Goal: Task Accomplishment & Management: Use online tool/utility

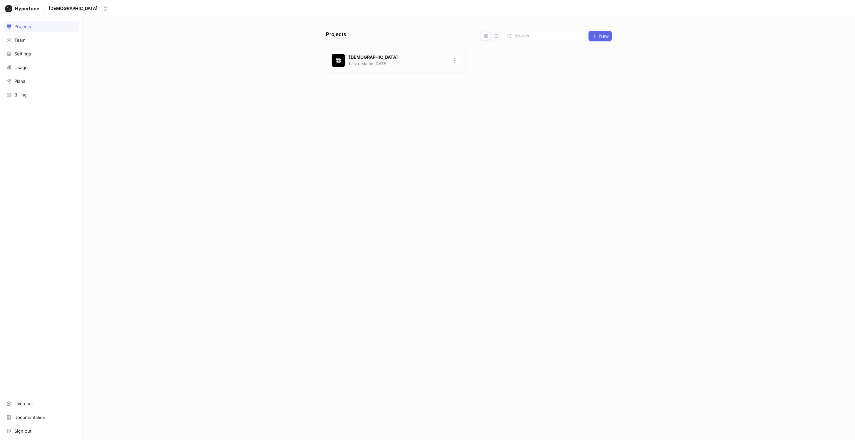
click at [397, 61] on p "Last updated [DATE]" at bounding box center [397, 64] width 97 height 6
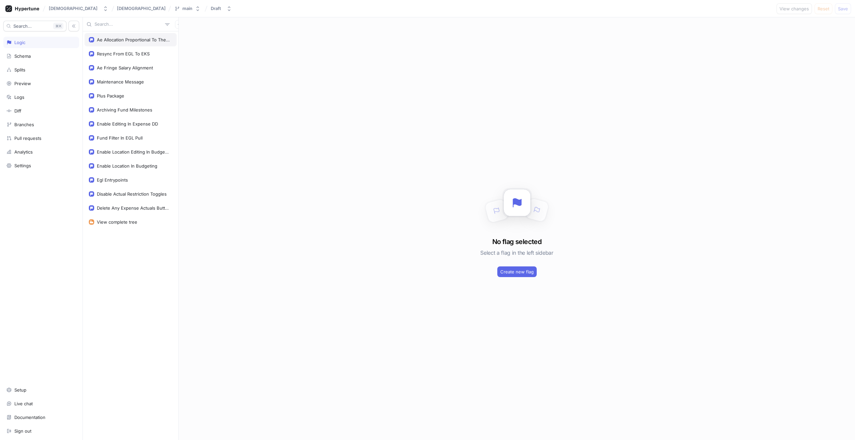
click at [123, 37] on div "Ae Allocation Proportional To The Burn Rate" at bounding box center [133, 39] width 73 height 5
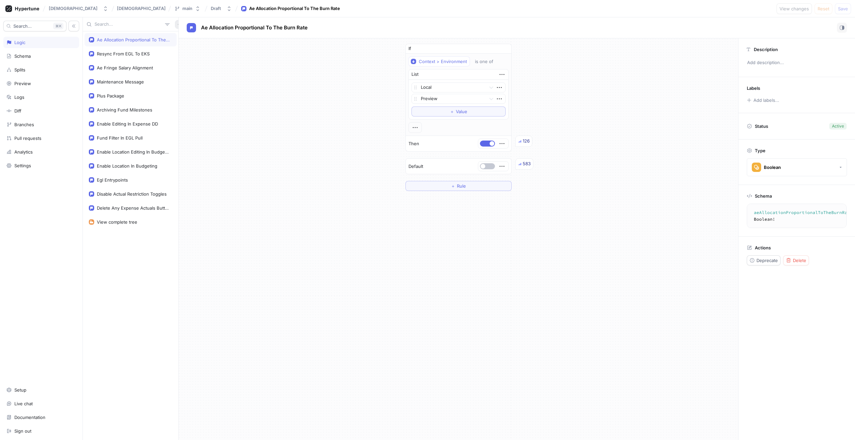
click at [175, 21] on button "button" at bounding box center [179, 24] width 9 height 9
click at [185, 34] on div "Flag" at bounding box center [187, 37] width 39 height 11
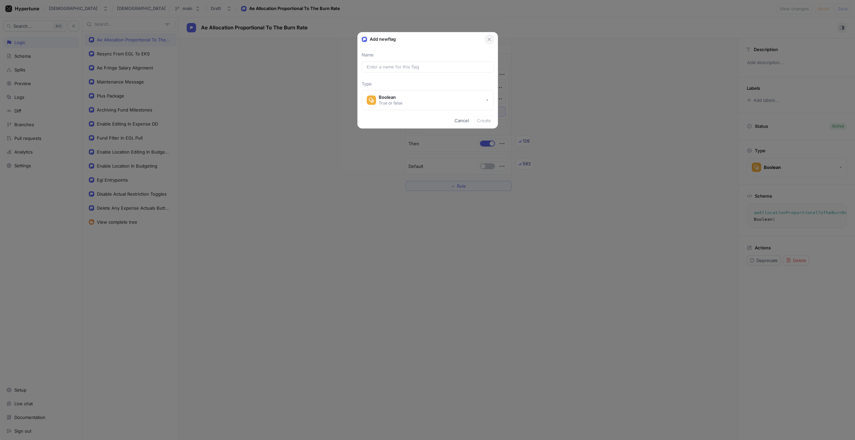
click at [488, 41] on icon "button" at bounding box center [489, 39] width 5 height 5
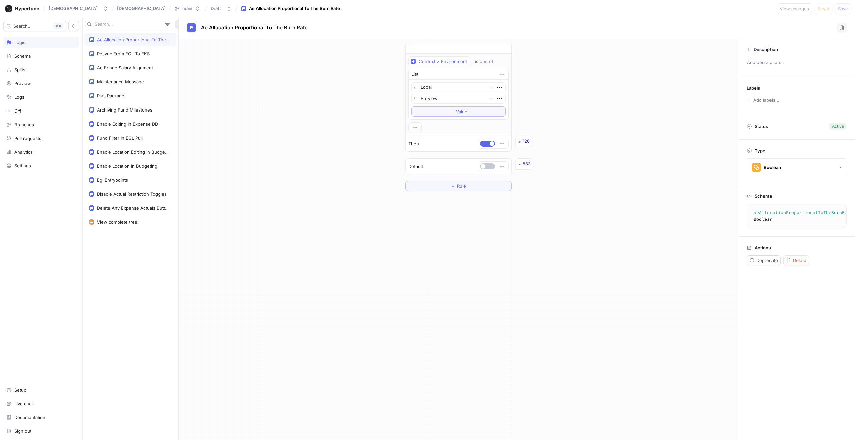
click at [177, 23] on icon "button" at bounding box center [179, 24] width 4 height 4
click at [190, 47] on p "Variable" at bounding box center [184, 48] width 16 height 7
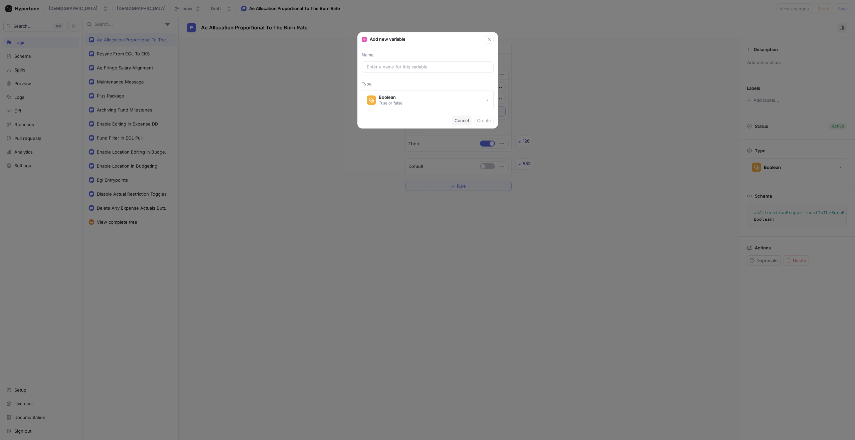
click at [460, 120] on span "Cancel" at bounding box center [462, 121] width 14 height 4
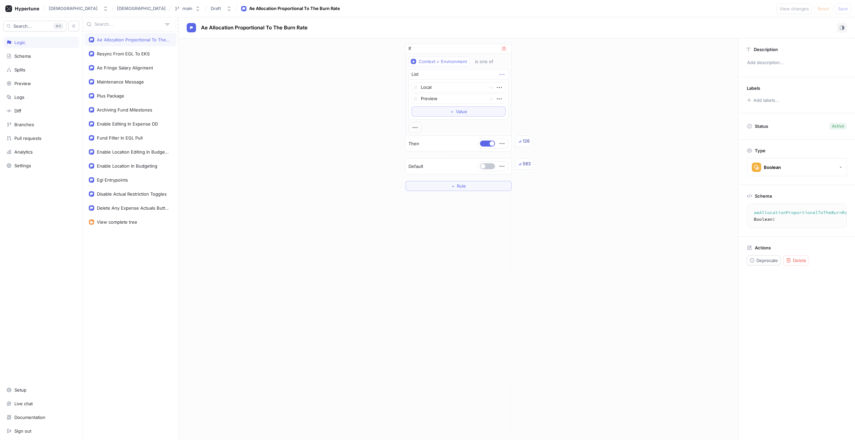
click at [504, 74] on icon "button" at bounding box center [501, 74] width 5 height 1
click at [414, 129] on div "Context > Environment is one of List Local Preview To pick up a draggable item,…" at bounding box center [459, 94] width 100 height 76
click at [414, 129] on icon "button" at bounding box center [415, 127] width 7 height 7
click at [426, 139] on p "AND" at bounding box center [426, 140] width 9 height 7
click at [446, 159] on div "Select variable..." at bounding box center [429, 159] width 37 height 6
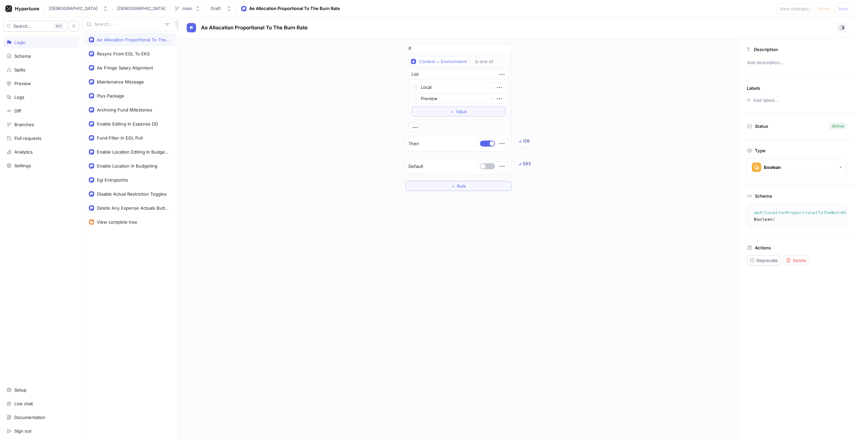
click at [175, 22] on button "button" at bounding box center [179, 24] width 9 height 9
click at [180, 34] on p "Flag" at bounding box center [180, 37] width 9 height 7
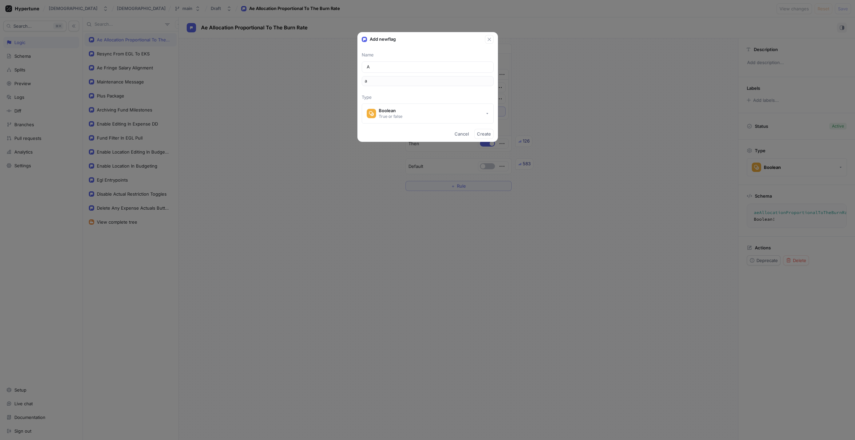
type input "AE"
type input "ae"
type input "A"
type input "a"
type input "Ae"
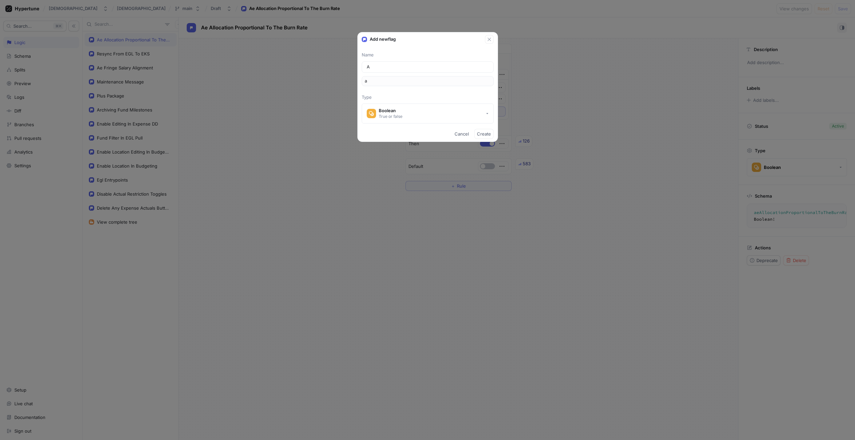
type input "ae"
type input "Ae r"
type input "aeR"
type input "Ae re"
type input "aeRe"
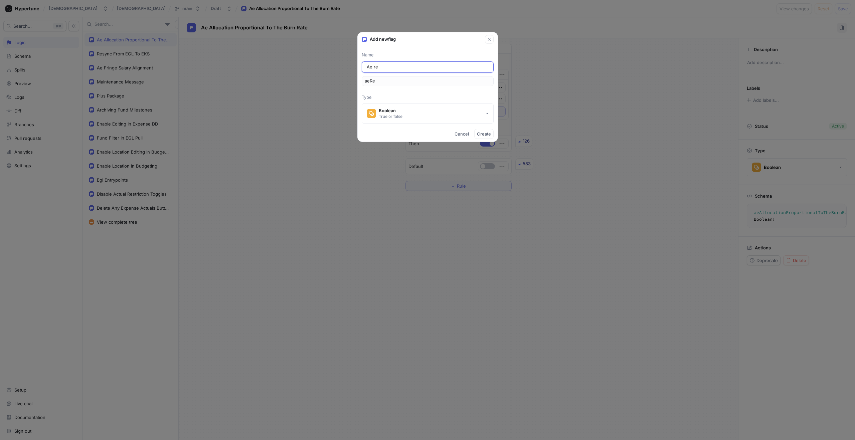
type input "Ae r"
type input "aeR"
type input "Ae"
type input "ae"
type input "Ae R"
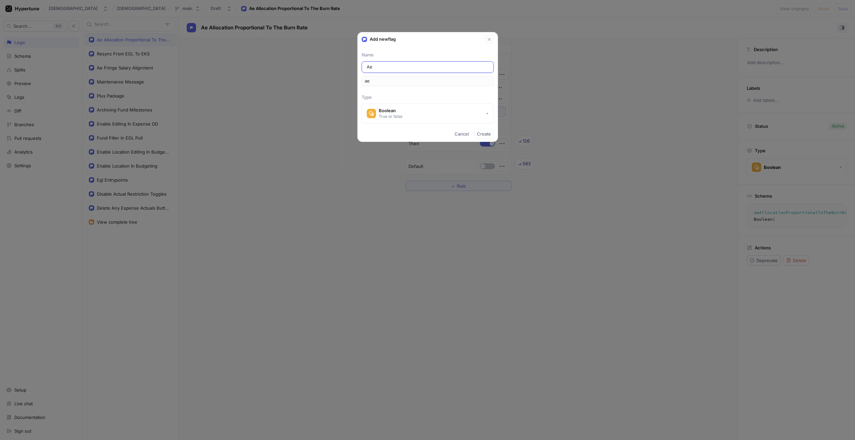
type input "aeR"
type input "Ae Re"
type input "aeRe"
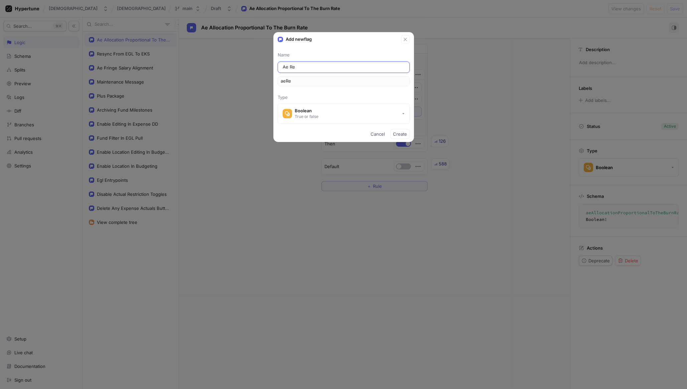
type input "Ae R"
type input "aeR"
type input "Ae"
type input "ae"
paste input "redistribute"
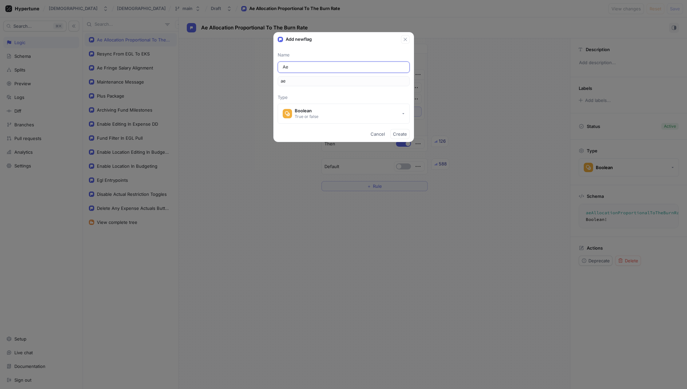
type input "Ae redistribute"
type input "aeRedistribute"
click at [291, 67] on input "Ae redistribute" at bounding box center [344, 67] width 122 height 7
type input "Ae edistribute"
type input "aeEdistribute"
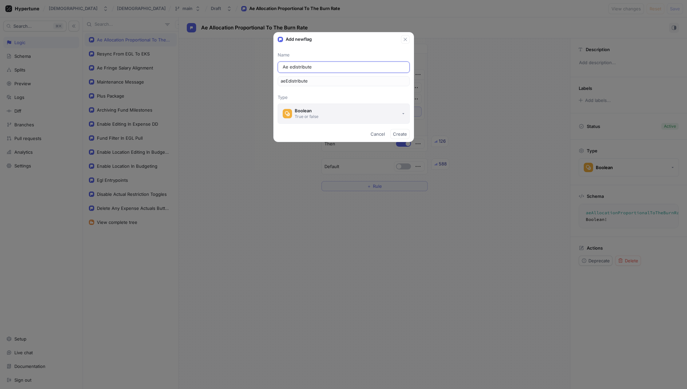
type input "Ae Redistribute"
type input "aeRedistribute"
click at [329, 68] on input "Ae Redistribute" at bounding box center [344, 67] width 122 height 7
type input "Ae Redistribut"
type input "aeRedistribut"
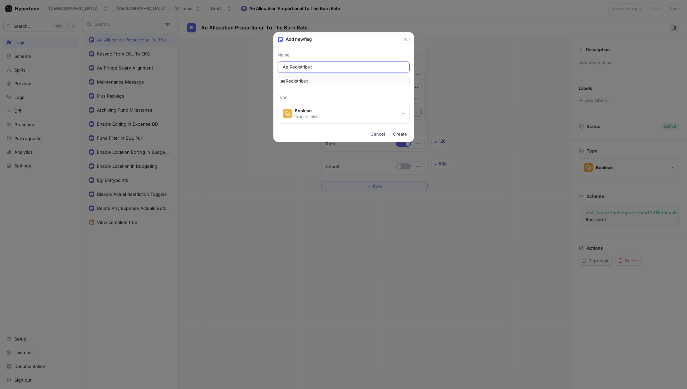
type input "Ae Redistributi"
type input "aeRedistributi"
type input "Ae Redistributio"
type input "aeRedistributio"
type input "Ae Redistribution"
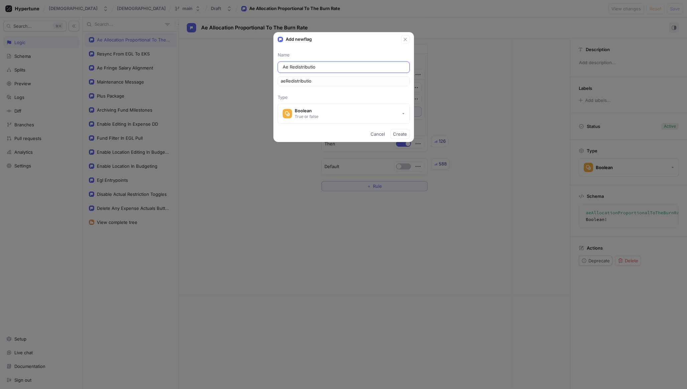
type input "aeRedistribution"
type input "Ae Redistribution b"
type input "aeRedistributionB"
type input "Ae Redistribution by"
type input "aeRedistributionBy"
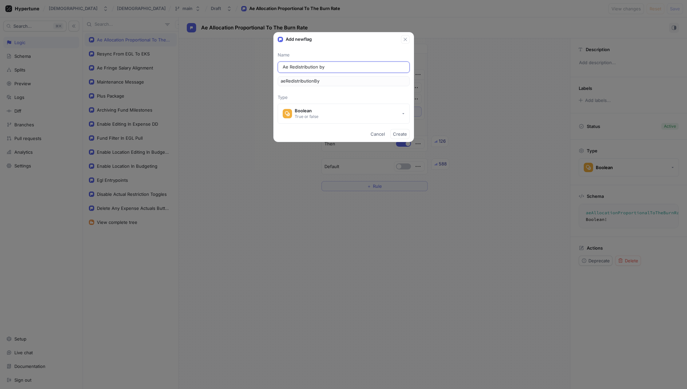
paste input "total FUNDED split amount"
type input "Ae Redistribution by total FUNDED split amount"
type input "aeRedistributionByTotalFUNDEDSplitAmount"
click at [342, 68] on input "Ae Redistribution by total FUNDED split amount" at bounding box center [344, 67] width 122 height 7
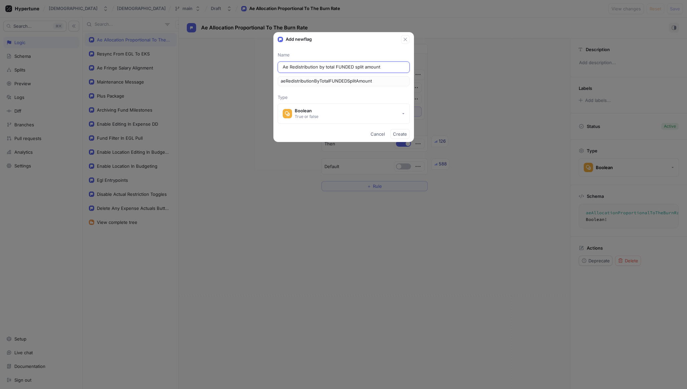
type input "Ae Redistribution by total f split amount"
type input "aeRedistributionByTotalFSplitAmount"
type input "Ae Redistribution by total fu split amount"
type input "aeRedistributionByTotalFuSplitAmount"
type input "Ae Redistribution by total fun split amount"
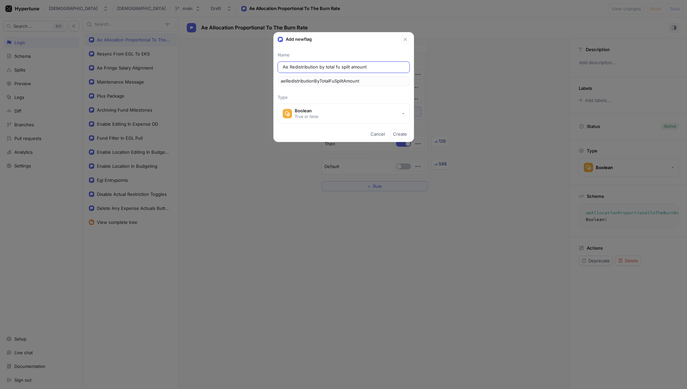
type input "aeRedistributionByTotalFunSplitAmount"
type input "Ae Redistribution by total fund split amount"
type input "aeRedistributionByTotalFundSplitAmount"
type input "Ae Redistribution by total funde split amount"
type input "aeRedistributionByTotalFundeSplitAmount"
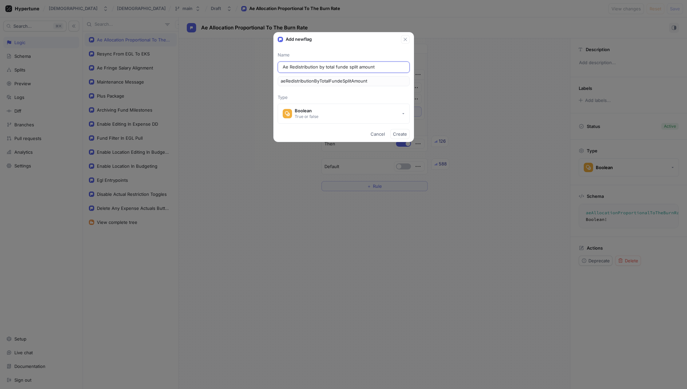
type input "Ae Redistribution by total funded split amount"
type input "aeRedistributionByTotalFundedSplitAmount"
click at [358, 67] on input "Ae Redistribution by total funded split amount" at bounding box center [344, 67] width 122 height 7
type input "Ae Redistribution by total funded amount"
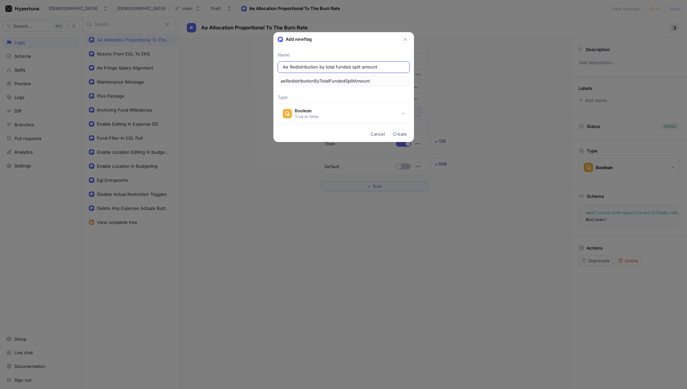
type input "aeRedistributionByTotalFundedAmount"
type input "Ae Redistribution by total funde amount"
type input "aeRedistributionByTotalFundeAmount"
type input "Ae Redistribution by total funded amount"
type input "aeRedistributionByTotalFundedAmount"
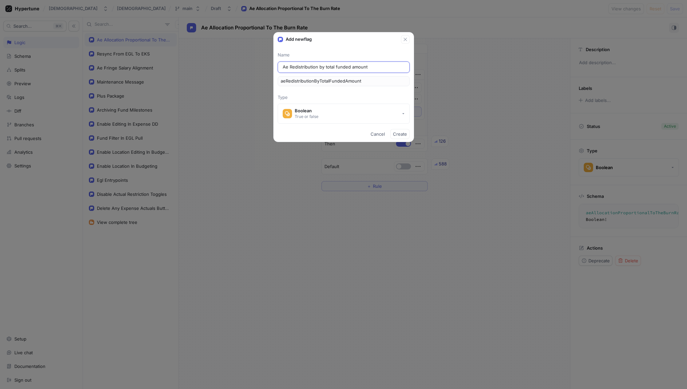
click at [320, 68] on input "Ae Redistribution by total funded amount" at bounding box center [344, 67] width 122 height 7
type input "Ae Redistribution y total funded amount"
type input "aeRedistributionYTotalFundedAmount"
type input "Ae Redistribution By total funded amount"
type input "aeRedistributionByTotalFundedAmount"
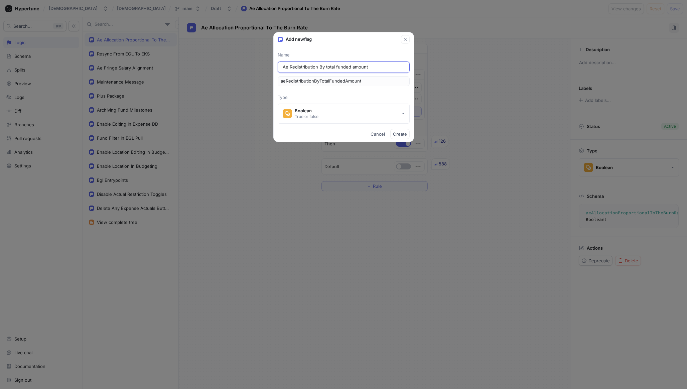
type input "Ae Redistribution By otal funded amount"
type input "aeRedistributionByOtalFundedAmount"
type input "Ae Redistribution By Total funded amount"
type input "aeRedistributionByTotalFundedAmount"
click at [340, 67] on input "Ae Redistribution By Total funded amount" at bounding box center [344, 67] width 122 height 7
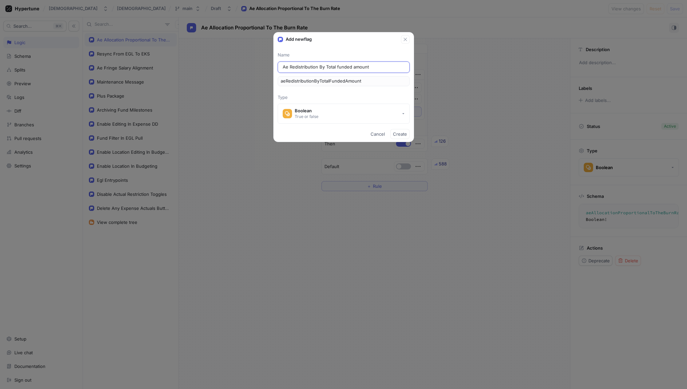
type input "Ae Redistribution By Total unded amount"
type input "aeRedistributionByTotalUndedAmount"
type input "Ae Redistribution By Total Funded amount"
type input "aeRedistributionByTotalFundedAmount"
click at [356, 66] on input "Ae Redistribution By Total Funded amount" at bounding box center [344, 67] width 122 height 7
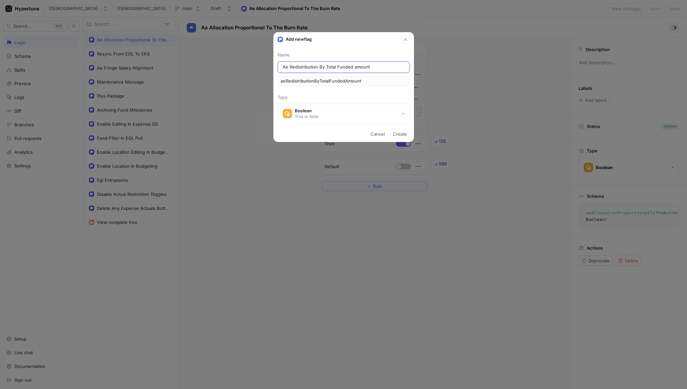
type input "Ae Redistribution By Total Funded mount"
type input "aeRedistributionByTotalFundedMount"
type input "Ae Redistribution By Total Funded Amount"
type input "aeRedistributionByTotalFundedAmount"
type input "Ae Redistribution By Total Funded Amount"
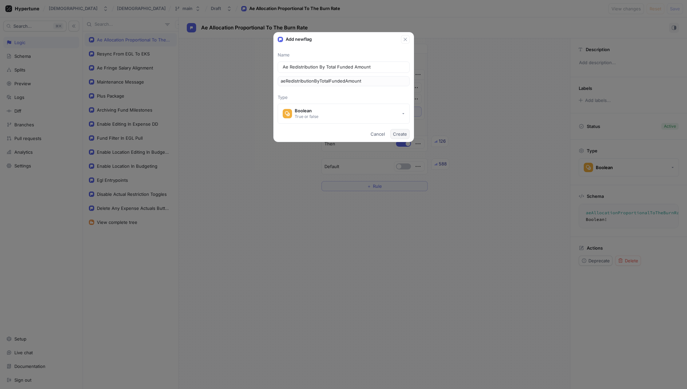
click at [398, 134] on span "Create" at bounding box center [400, 134] width 14 height 4
type textarea "aeRedistributionByTotalFundedAmount: Boolean!"
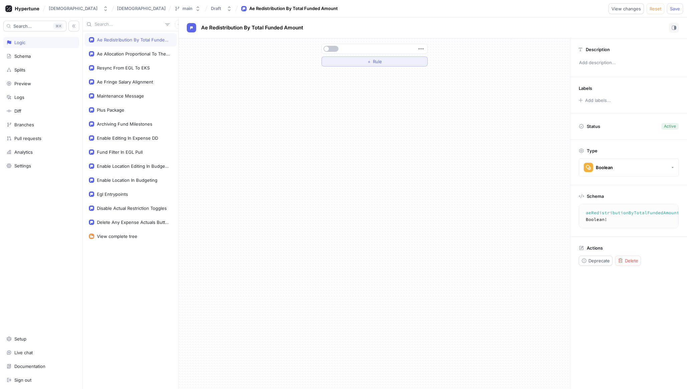
click at [377, 62] on span "Rule" at bounding box center [377, 61] width 9 height 4
click at [361, 62] on div "Select variable..." at bounding box center [345, 62] width 37 height 6
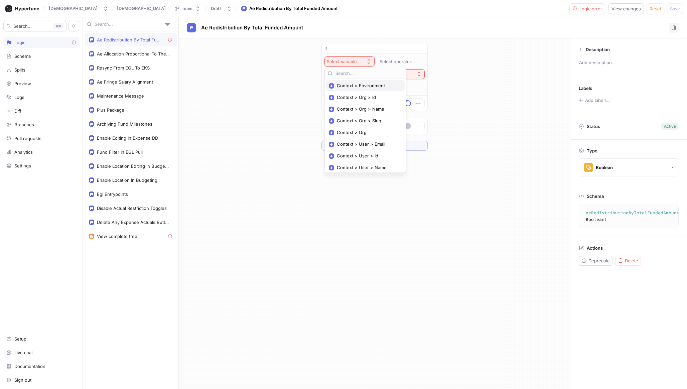
click at [362, 85] on span "Context > Environment" at bounding box center [368, 86] width 62 height 6
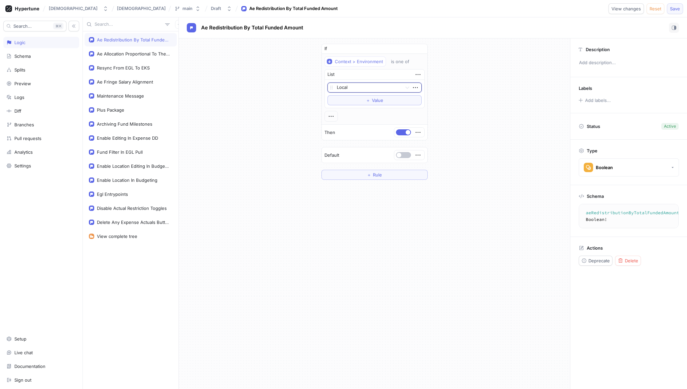
click at [674, 7] on span "Save" at bounding box center [675, 9] width 10 height 4
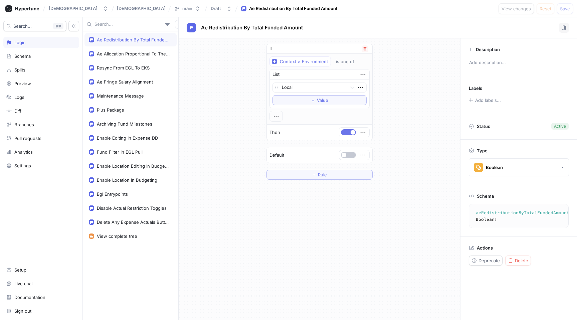
click at [345, 133] on button "button" at bounding box center [348, 132] width 15 height 6
click at [566, 8] on span "Save" at bounding box center [565, 9] width 10 height 4
click at [318, 98] on span "Value" at bounding box center [322, 100] width 11 height 4
click at [562, 10] on span "Save" at bounding box center [565, 9] width 10 height 4
click at [345, 142] on span "button" at bounding box center [344, 143] width 5 height 5
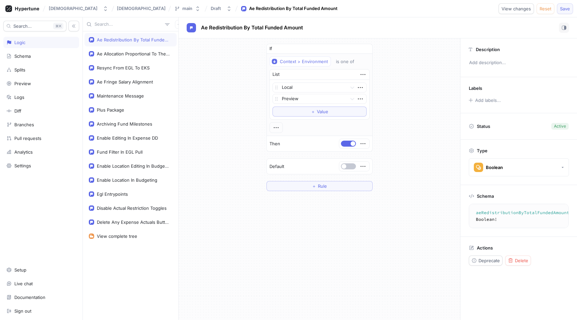
click at [565, 7] on span "Save" at bounding box center [565, 9] width 10 height 4
click at [211, 6] on div "Draft" at bounding box center [216, 9] width 10 height 6
click at [397, 58] on div "If Context > Environment is one of List Local Preview To pick up a draggable it…" at bounding box center [320, 117] width 282 height 158
